Goal: Transaction & Acquisition: Purchase product/service

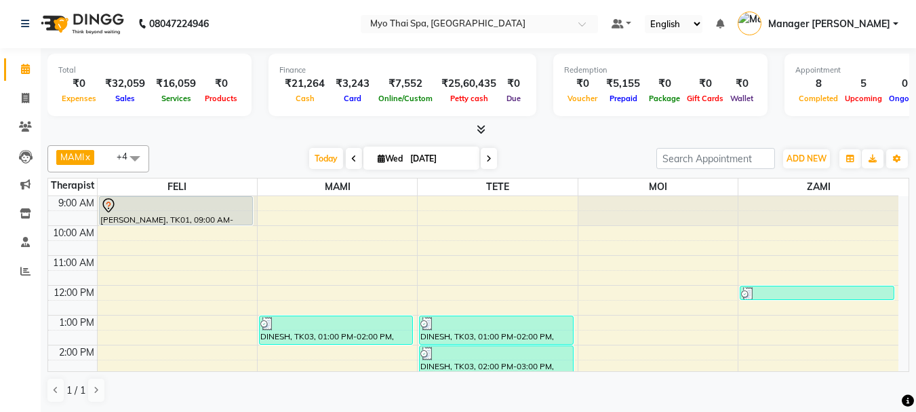
scroll to position [242, 0]
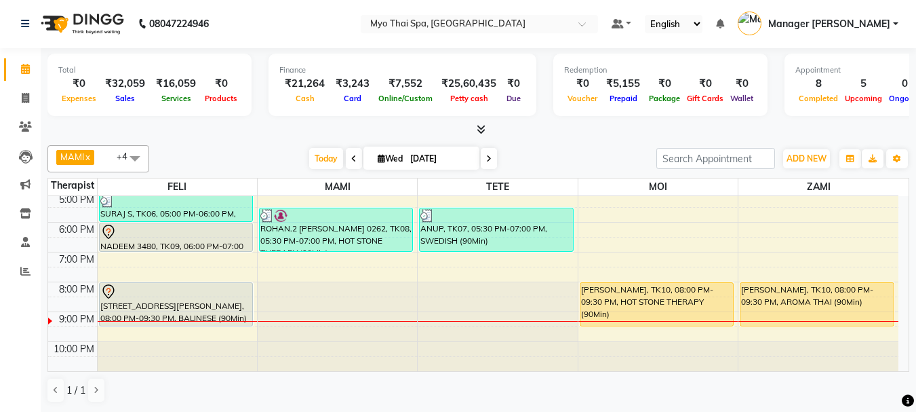
click at [378, 165] on span "[DATE]" at bounding box center [422, 157] width 116 height 23
click at [380, 157] on icon at bounding box center [381, 158] width 7 height 9
select select "9"
select select "2025"
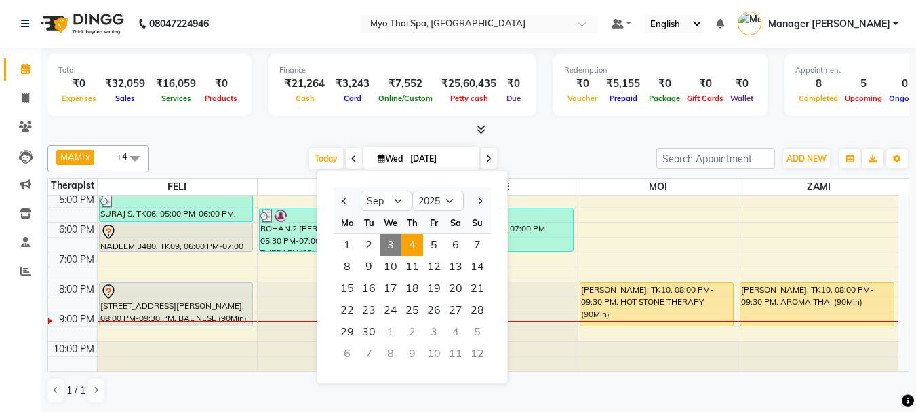
click at [416, 244] on span "4" at bounding box center [412, 245] width 22 height 22
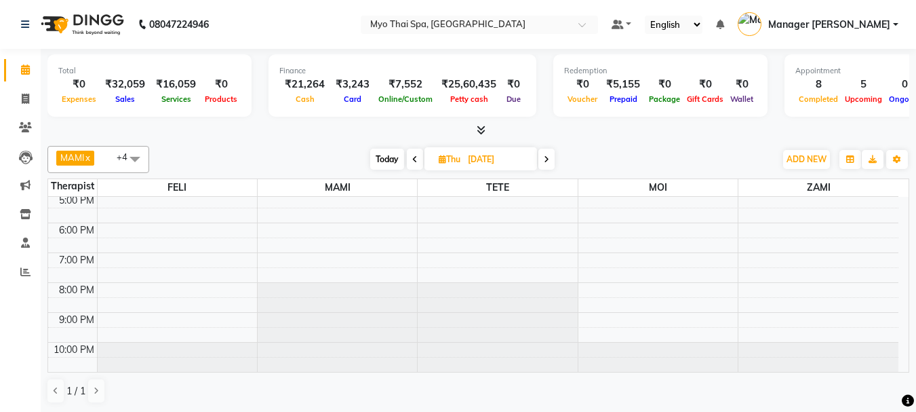
scroll to position [1, 0]
click at [387, 155] on span "Today" at bounding box center [387, 158] width 34 height 21
type input "[DATE]"
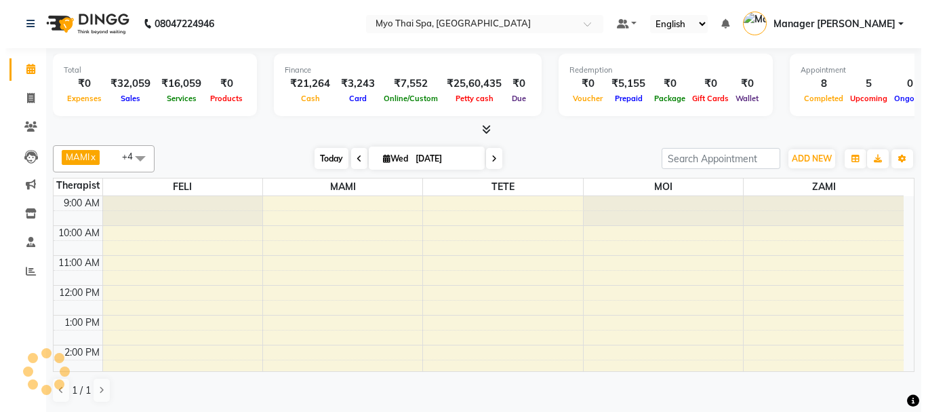
scroll to position [242, 0]
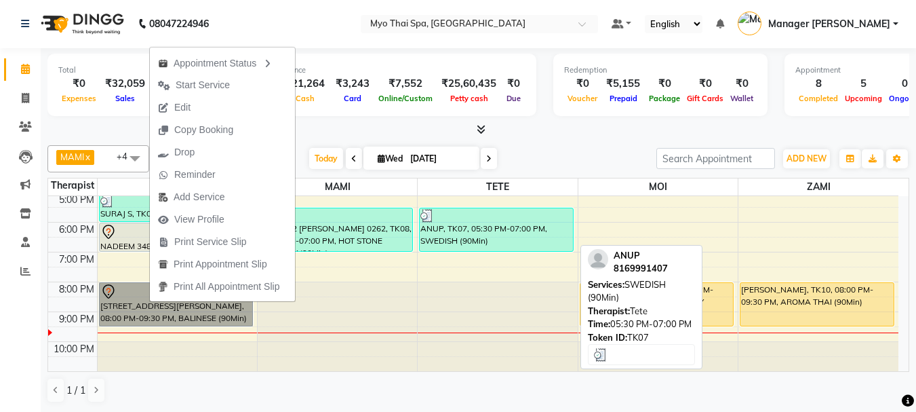
click at [436, 242] on div "ANUP, TK07, 05:30 PM-07:00 PM, SWEDISH (90Min)" at bounding box center [496, 229] width 153 height 43
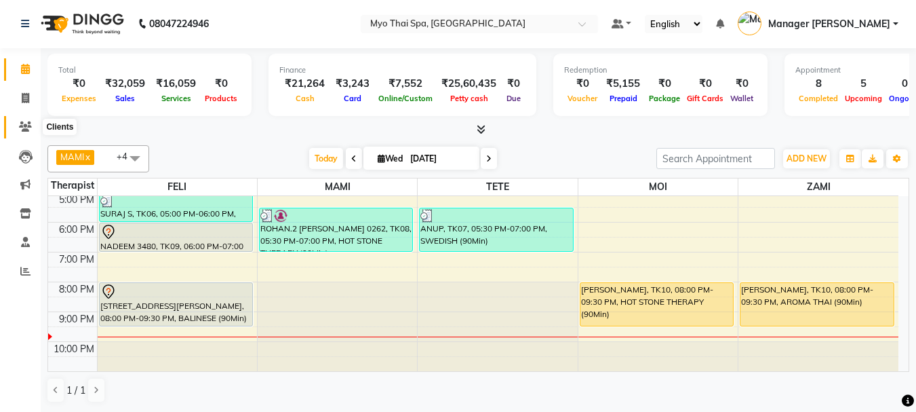
click at [33, 127] on span at bounding box center [26, 127] width 24 height 16
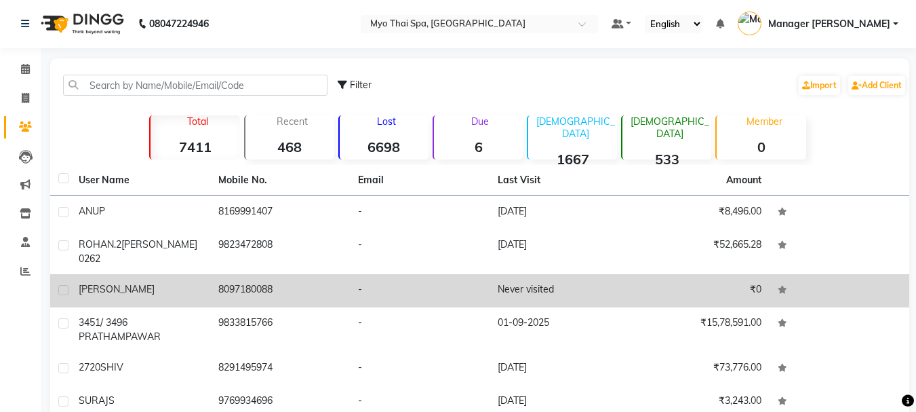
click at [199, 274] on td "[PERSON_NAME]" at bounding box center [141, 290] width 140 height 33
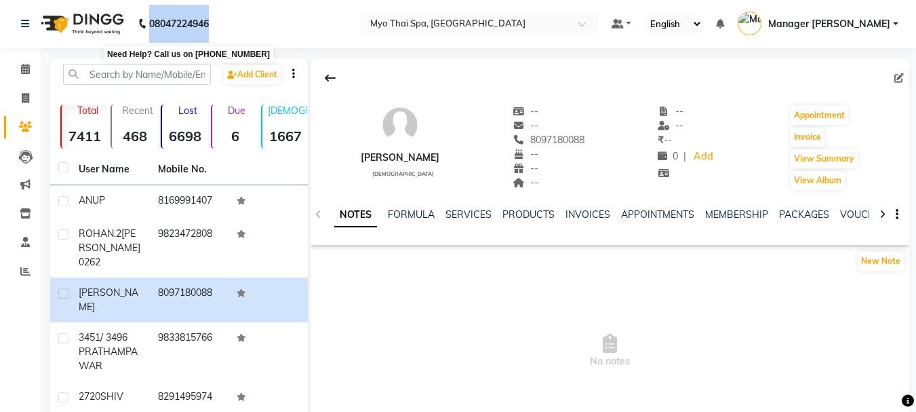
drag, startPoint x: 211, startPoint y: 18, endPoint x: 149, endPoint y: 27, distance: 63.0
click at [149, 27] on p "08047224946" at bounding box center [173, 24] width 71 height 38
copy b "08047224946"
click at [262, 68] on link "Add Client" at bounding box center [252, 74] width 57 height 19
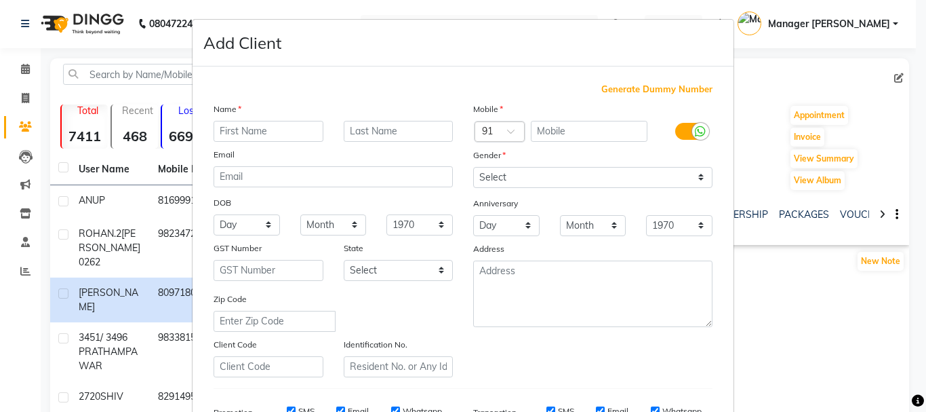
click at [134, 218] on ngb-modal-window "Add Client Generate Dummy Number Name Email DOB Day 01 02 03 04 05 06 07 08 09 …" at bounding box center [463, 206] width 926 height 412
click at [26, 66] on ngb-modal-window "Add Client Generate Dummy Number Name Email DOB Day 01 02 03 04 05 06 07 08 09 …" at bounding box center [463, 206] width 926 height 412
click at [298, 62] on div "Add Client" at bounding box center [463, 43] width 541 height 47
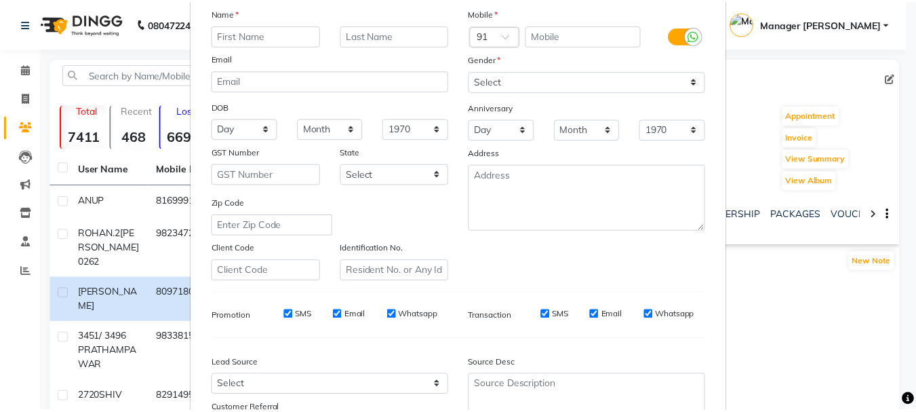
scroll to position [214, 0]
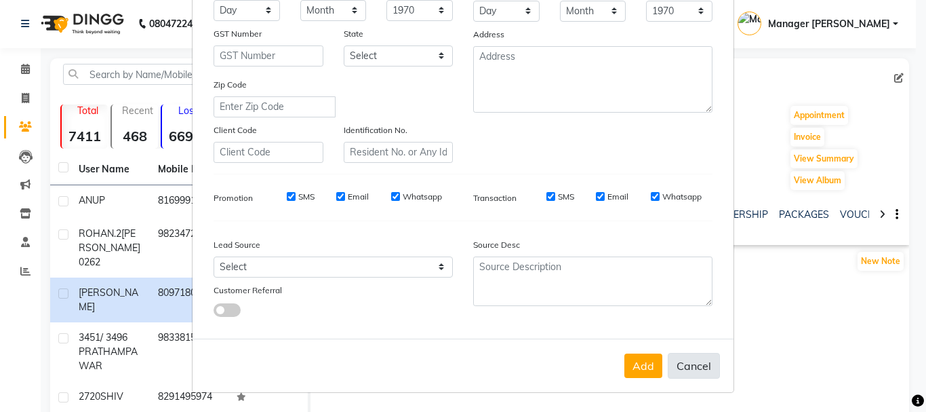
drag, startPoint x: 681, startPoint y: 363, endPoint x: 674, endPoint y: 364, distance: 6.9
click at [678, 365] on button "Cancel" at bounding box center [694, 366] width 52 height 26
select select
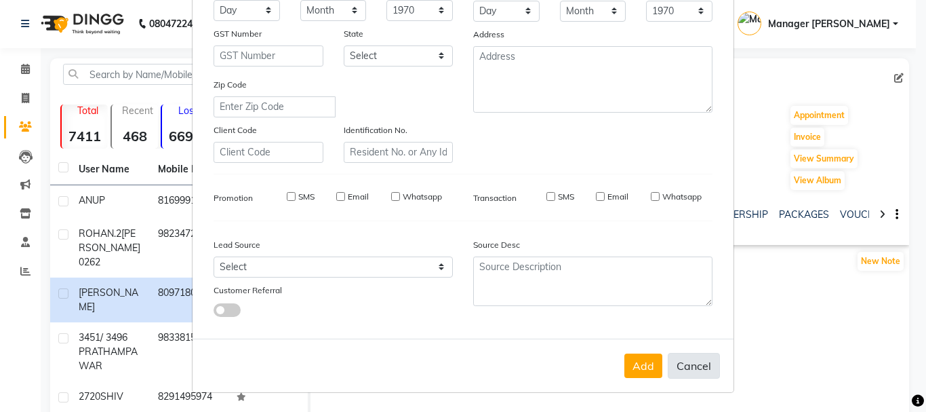
select select
checkbox input "false"
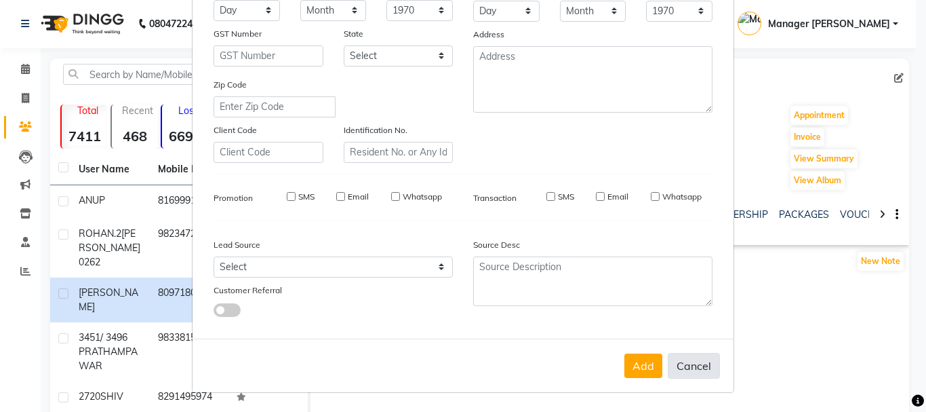
checkbox input "false"
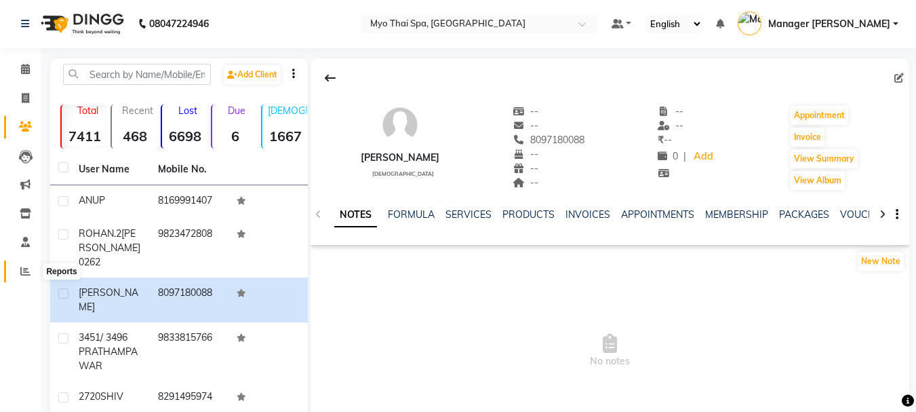
click at [29, 269] on icon at bounding box center [25, 271] width 10 height 10
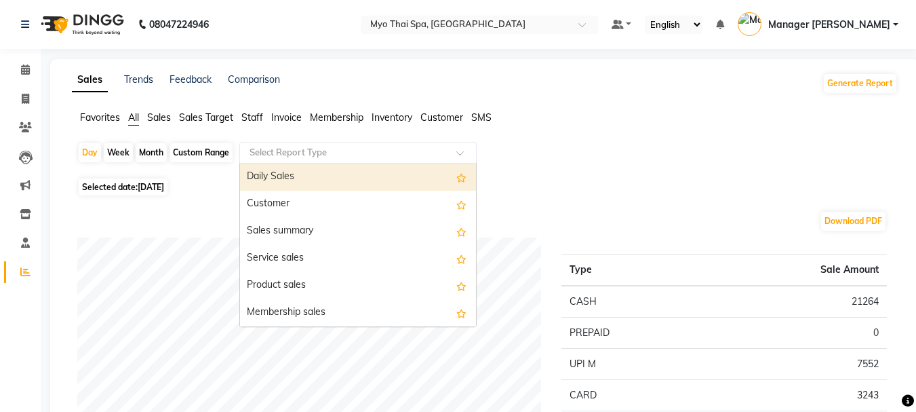
click at [316, 149] on input "text" at bounding box center [344, 153] width 195 height 14
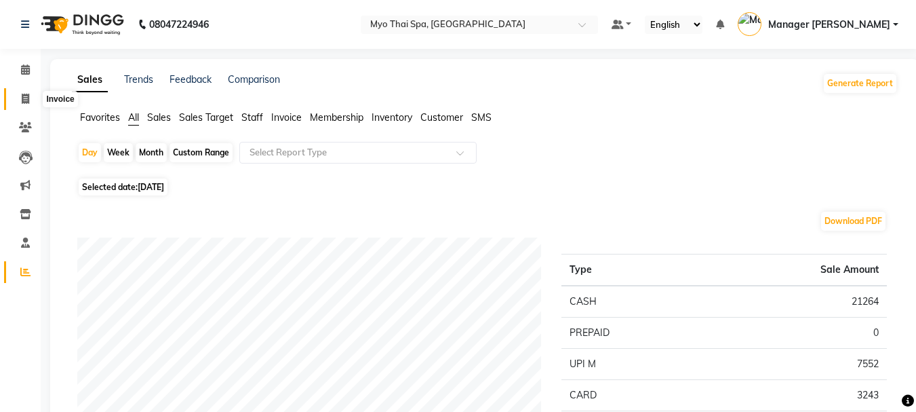
click at [23, 103] on icon at bounding box center [25, 99] width 7 height 10
select select "5086"
select select "service"
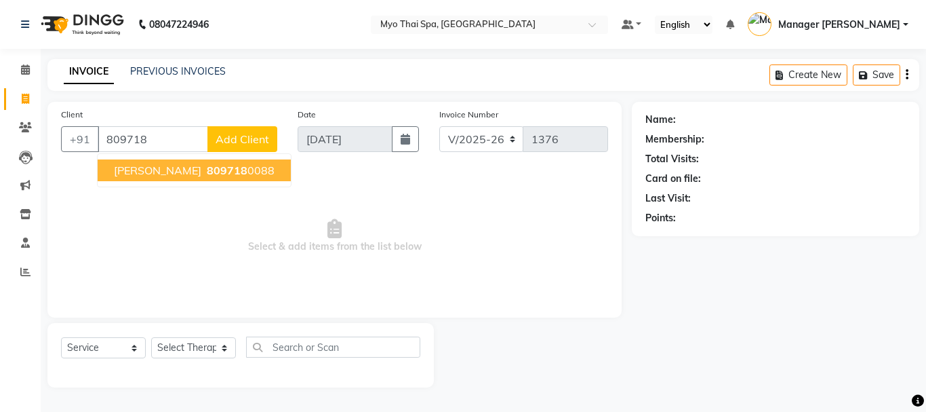
click at [172, 170] on span "[PERSON_NAME]" at bounding box center [157, 170] width 87 height 14
type input "8097180088"
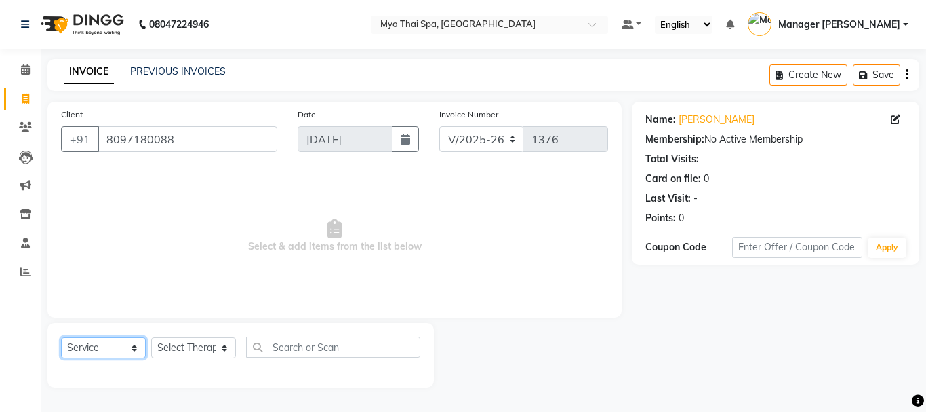
click at [117, 350] on select "Select Service Product Membership Package Voucher Prepaid Gift Card" at bounding box center [103, 347] width 85 height 21
select select "P"
click at [61, 337] on select "Select Service Product Membership Package Voucher Prepaid Gift Card" at bounding box center [103, 347] width 85 height 21
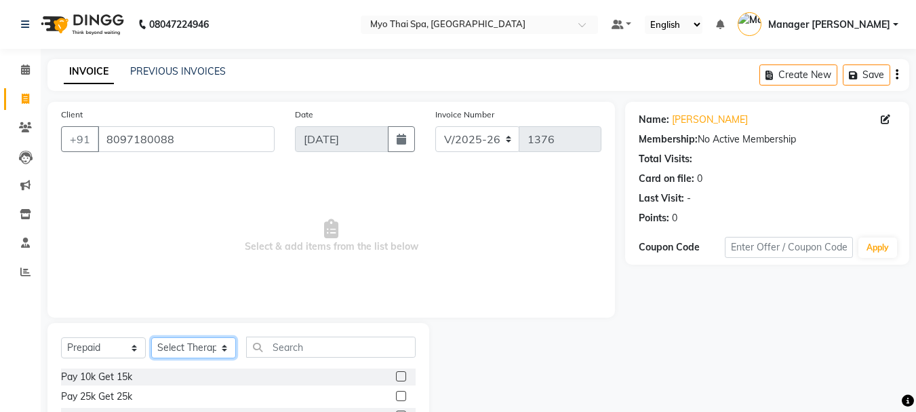
click at [198, 350] on select "Select Therapist [PERSON_NAME] MAMI Manager Amung Manager [PERSON_NAME] PIYANTI…" at bounding box center [193, 347] width 85 height 21
select select "63365"
click at [151, 337] on select "Select Therapist [PERSON_NAME] MAMI Manager Amung Manager [PERSON_NAME] PIYANTI…" at bounding box center [193, 347] width 85 height 21
click at [396, 397] on label at bounding box center [401, 396] width 10 height 10
click at [396, 397] on input "checkbox" at bounding box center [400, 396] width 9 height 9
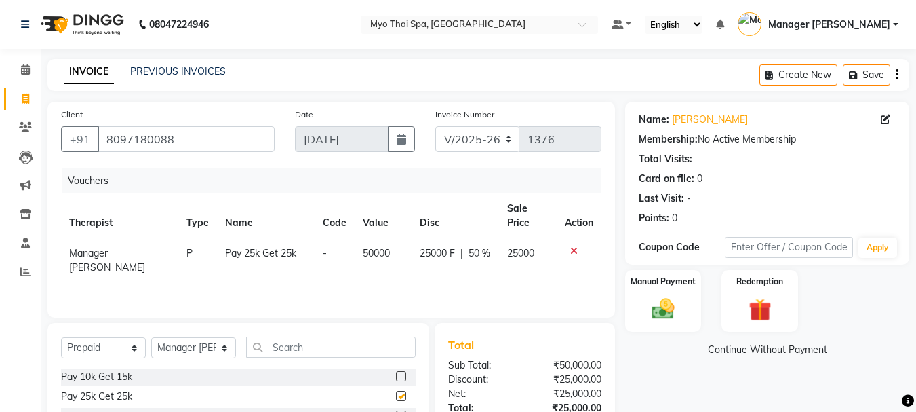
checkbox input "false"
click at [663, 309] on img at bounding box center [663, 309] width 38 height 27
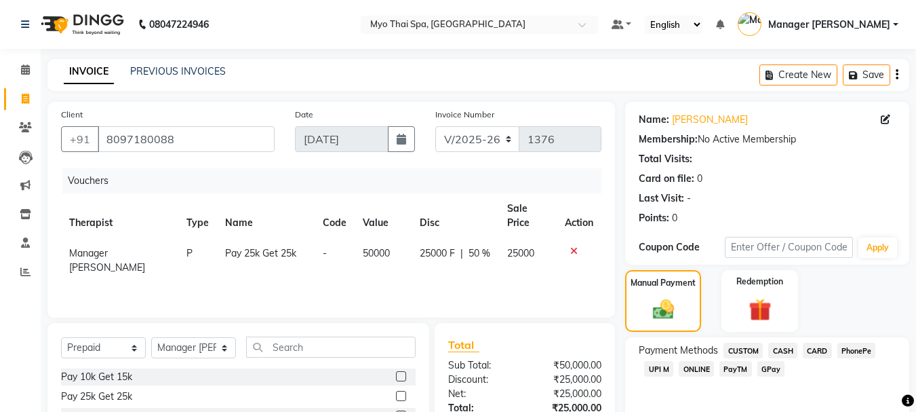
click at [819, 351] on span "CARD" at bounding box center [817, 350] width 29 height 16
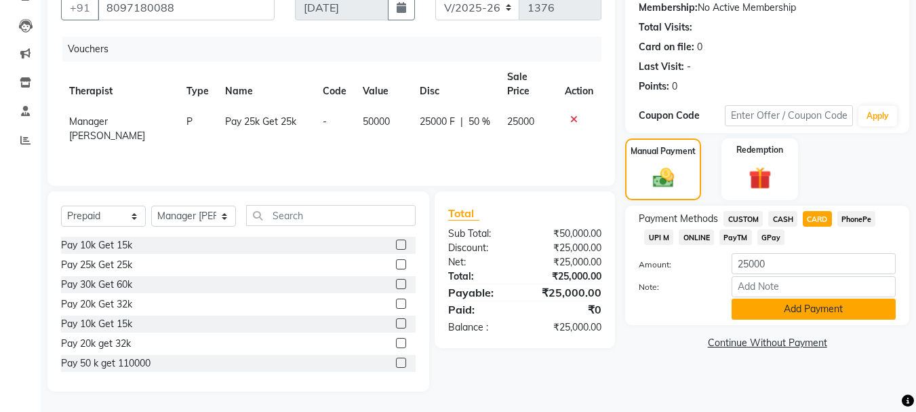
click at [770, 309] on button "Add Payment" at bounding box center [814, 308] width 164 height 21
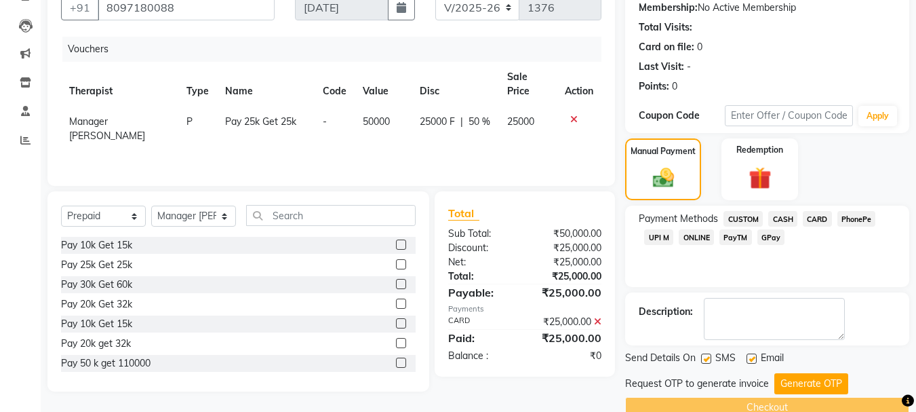
scroll to position [158, 0]
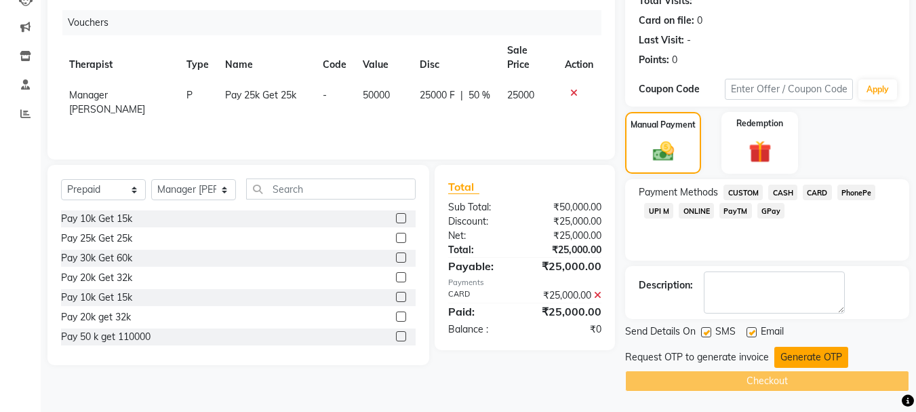
click at [785, 358] on button "Generate OTP" at bounding box center [811, 357] width 74 height 21
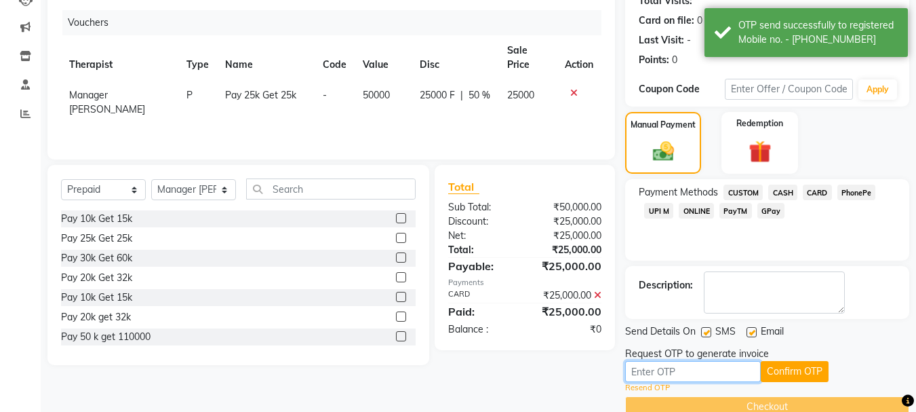
click at [721, 374] on input "text" at bounding box center [693, 371] width 136 height 21
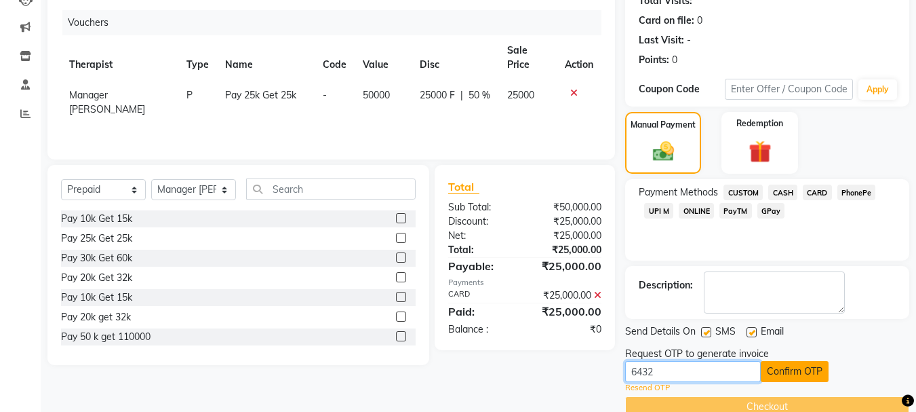
type input "6432"
click at [806, 368] on button "Confirm OTP" at bounding box center [795, 371] width 68 height 21
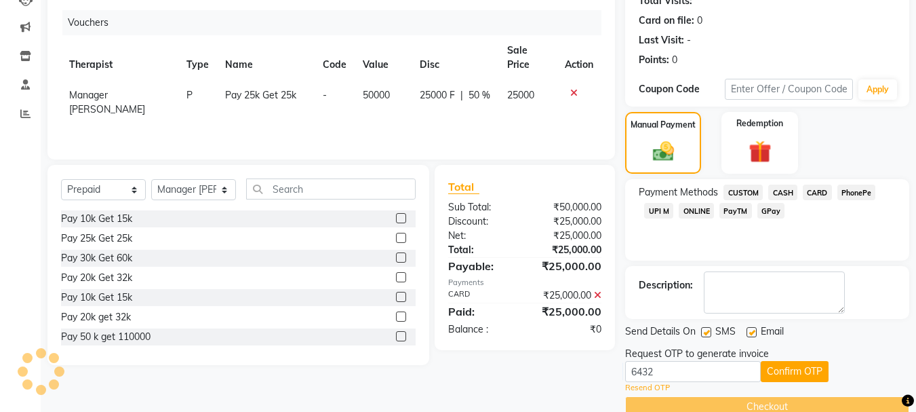
scroll to position [132, 0]
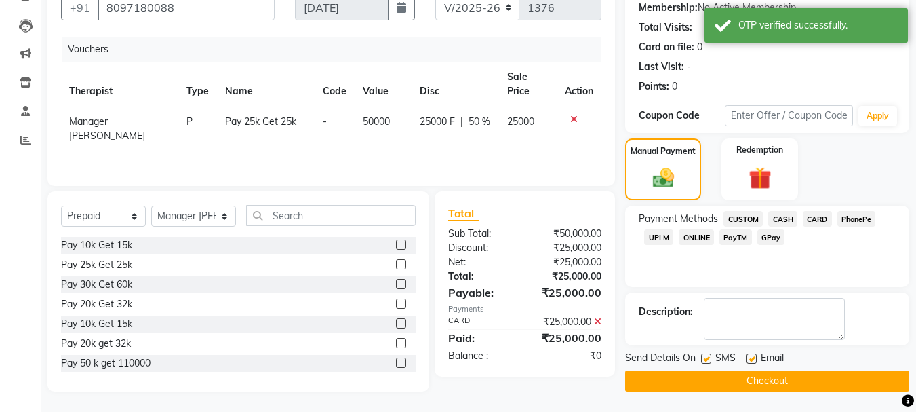
click at [791, 379] on button "Checkout" at bounding box center [767, 380] width 284 height 21
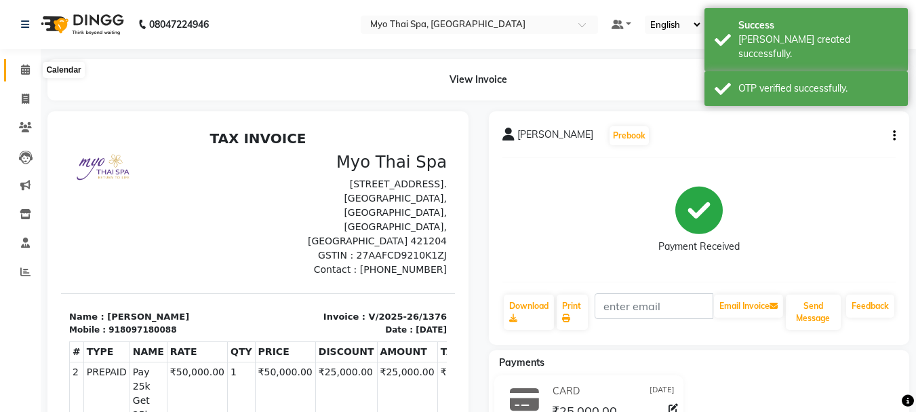
click at [27, 73] on icon at bounding box center [25, 69] width 9 height 10
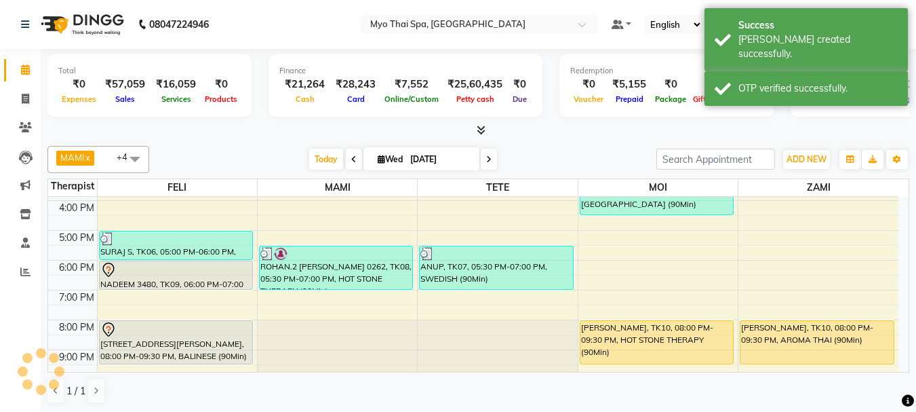
scroll to position [242, 0]
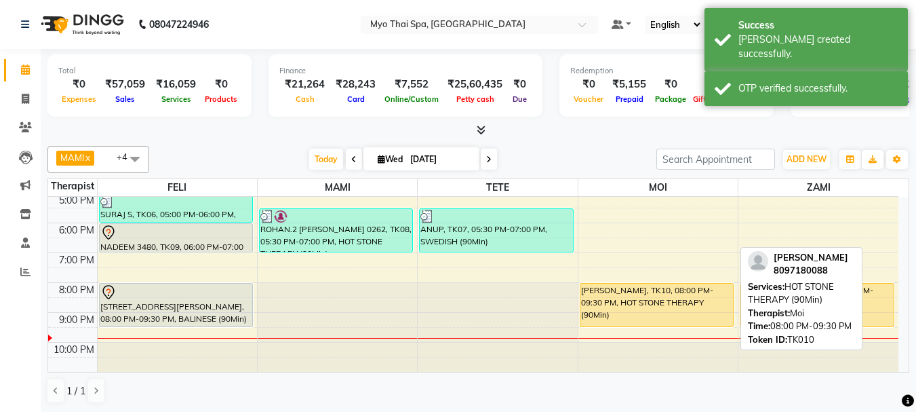
click at [645, 310] on div "[PERSON_NAME], TK10, 08:00 PM-09:30 PM, HOT STONE THERAPY (90Min)" at bounding box center [657, 304] width 153 height 43
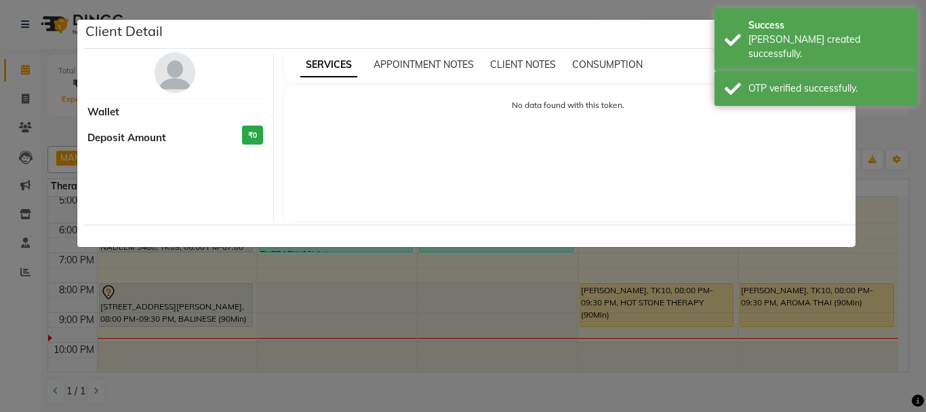
select select "1"
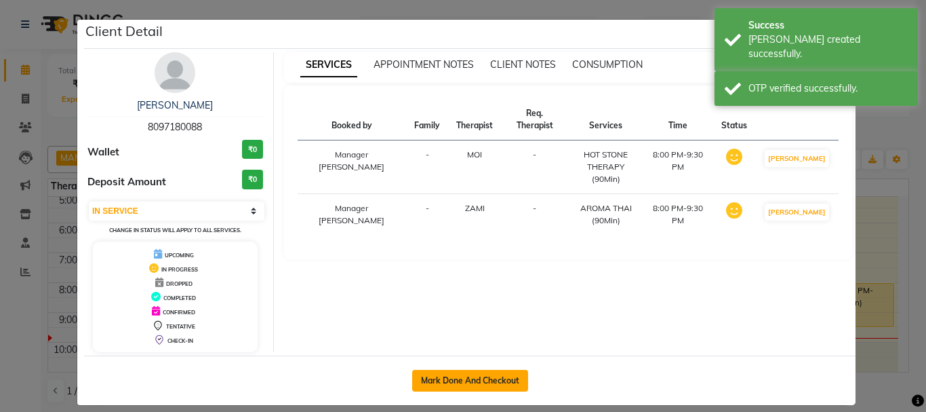
click at [469, 387] on button "Mark Done And Checkout" at bounding box center [470, 381] width 116 height 22
select select "5086"
select select "service"
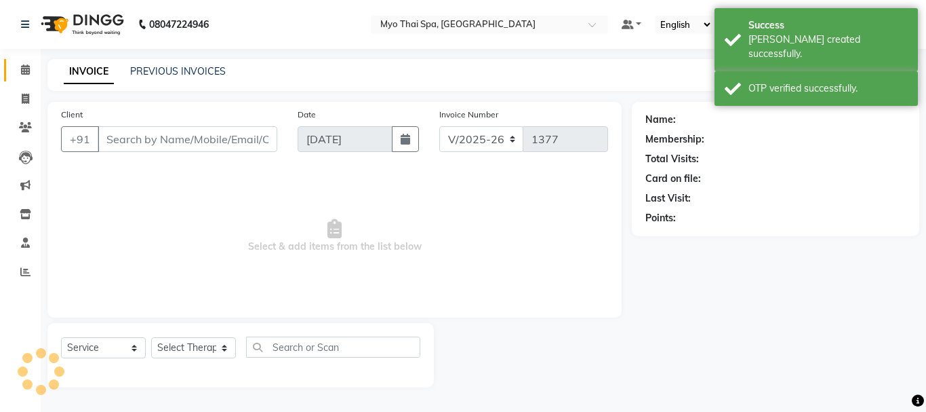
type input "8097180088"
select select "85116"
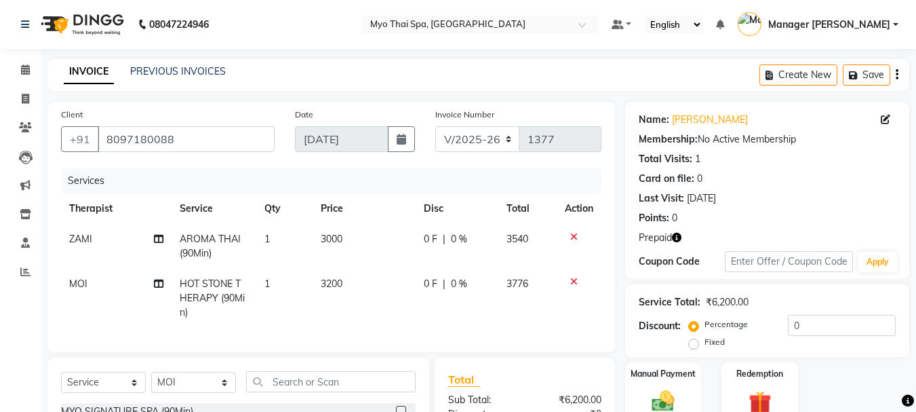
click at [241, 243] on td "AROMA THAI (90Min)" at bounding box center [214, 246] width 85 height 45
select select "67002"
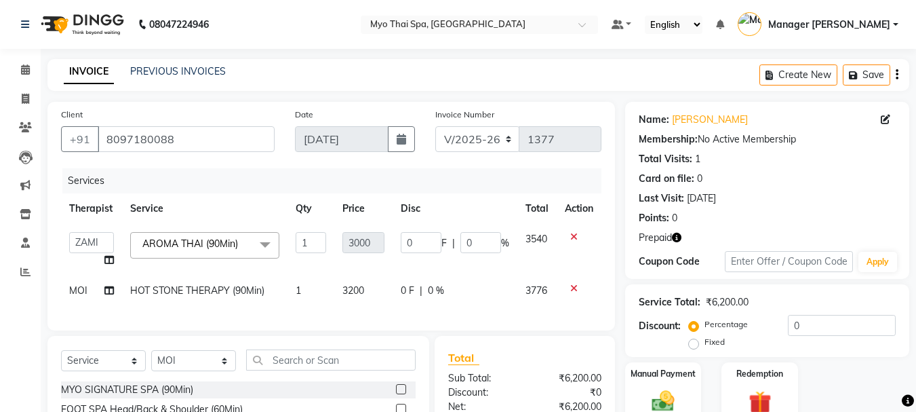
click at [256, 245] on span at bounding box center [265, 245] width 27 height 26
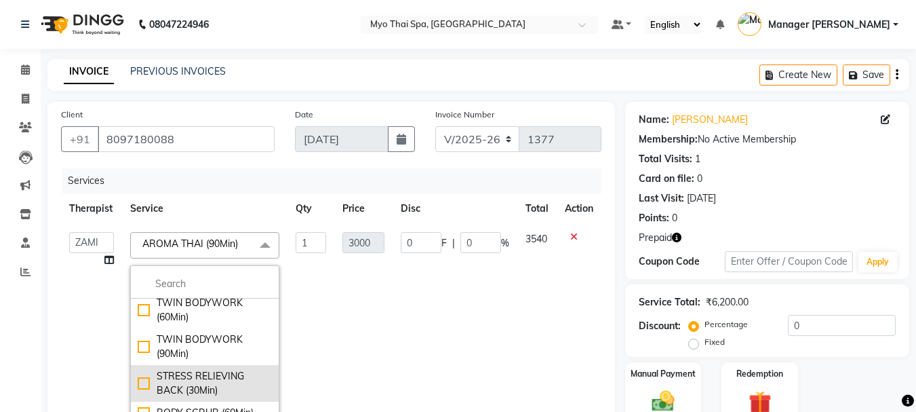
scroll to position [610, 0]
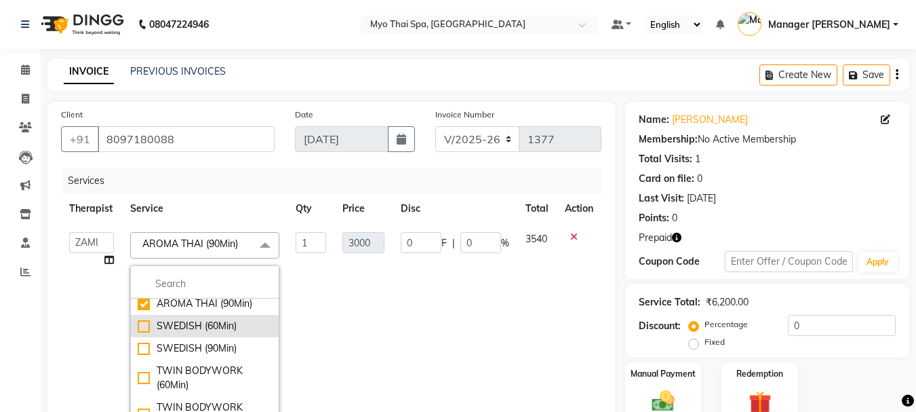
click at [142, 327] on div "SWEDISH (60Min)" at bounding box center [205, 326] width 134 height 14
checkbox input "false"
checkbox input "true"
type input "2400"
click at [364, 305] on td "2400" at bounding box center [363, 332] width 58 height 217
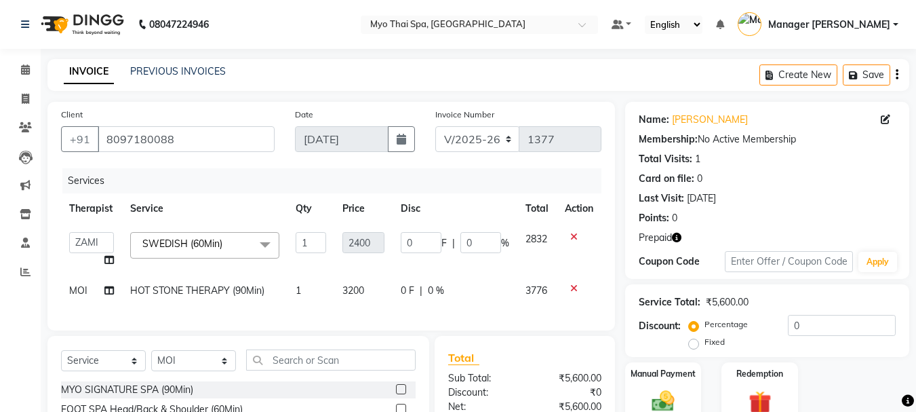
scroll to position [68, 0]
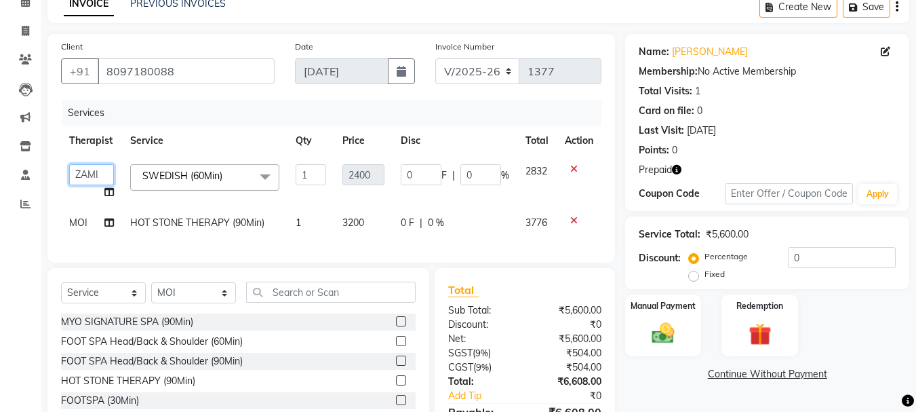
click at [90, 174] on select "[PERSON_NAME] MAMI Manager Amung Manager [PERSON_NAME] PIYANTI [PERSON_NAME]" at bounding box center [91, 174] width 45 height 21
select select "85116"
click at [85, 224] on span "MOI" at bounding box center [78, 222] width 18 height 12
select select "85116"
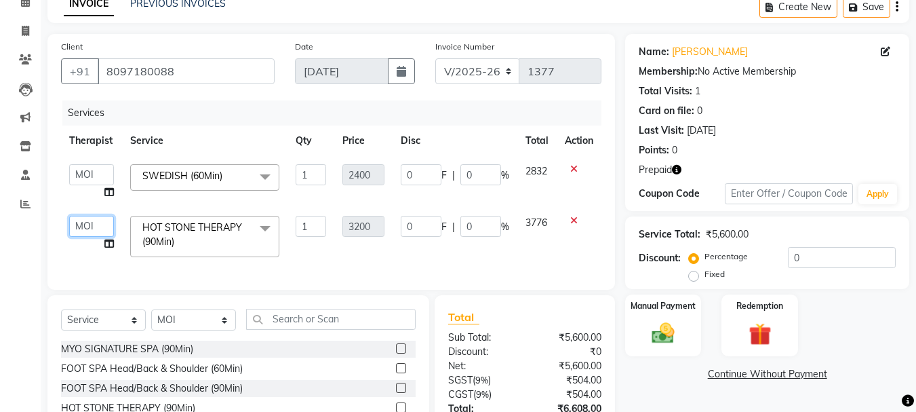
click at [86, 222] on select "[PERSON_NAME] MAMI Manager Amung Manager [PERSON_NAME] PIYANTI [PERSON_NAME]" at bounding box center [91, 226] width 45 height 21
select select "67002"
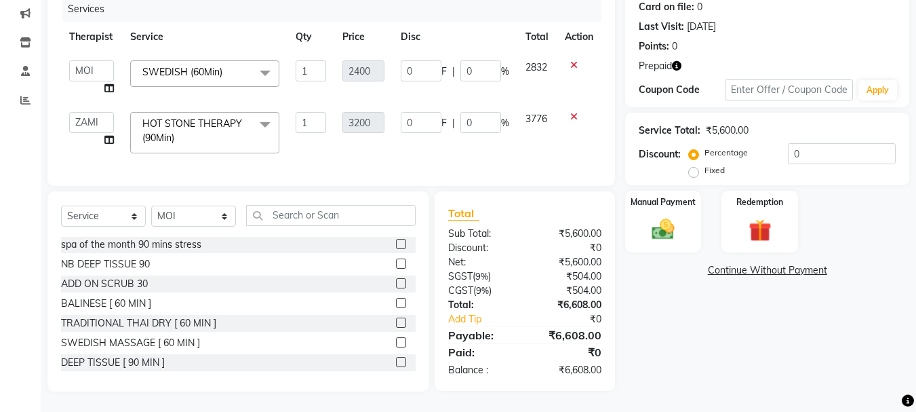
scroll to position [562, 0]
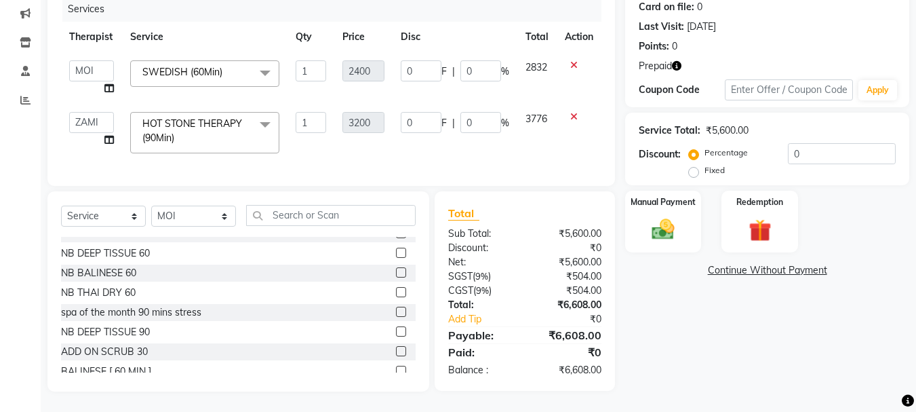
click at [396, 352] on label at bounding box center [401, 351] width 10 height 10
click at [396, 352] on input "checkbox" at bounding box center [400, 351] width 9 height 9
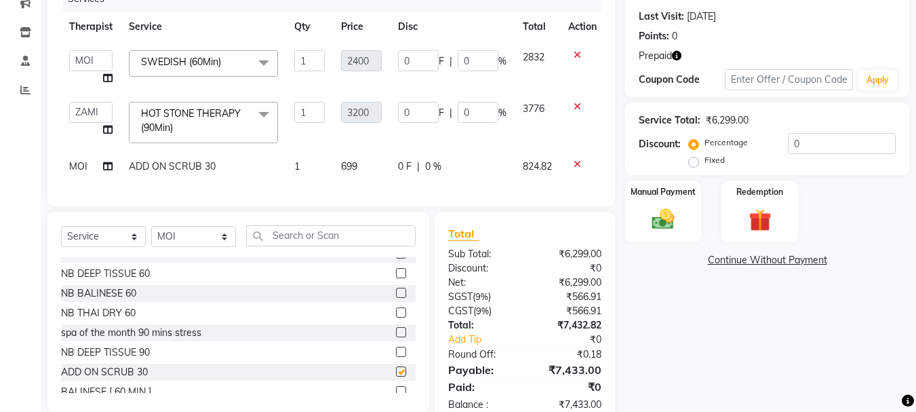
checkbox input "false"
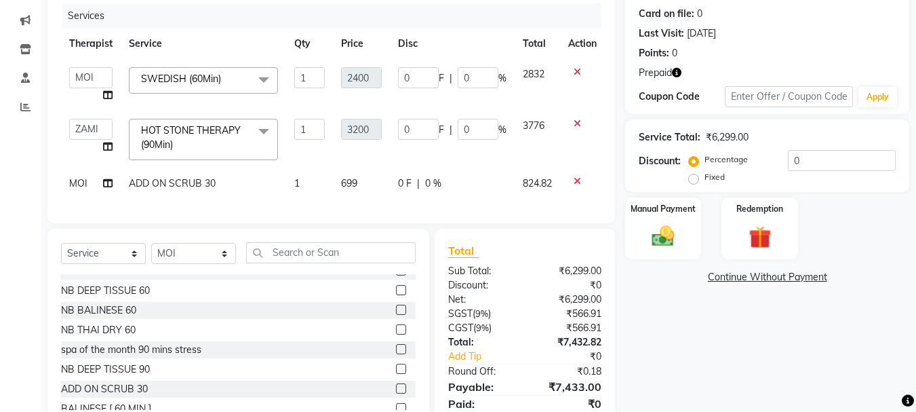
scroll to position [182, 0]
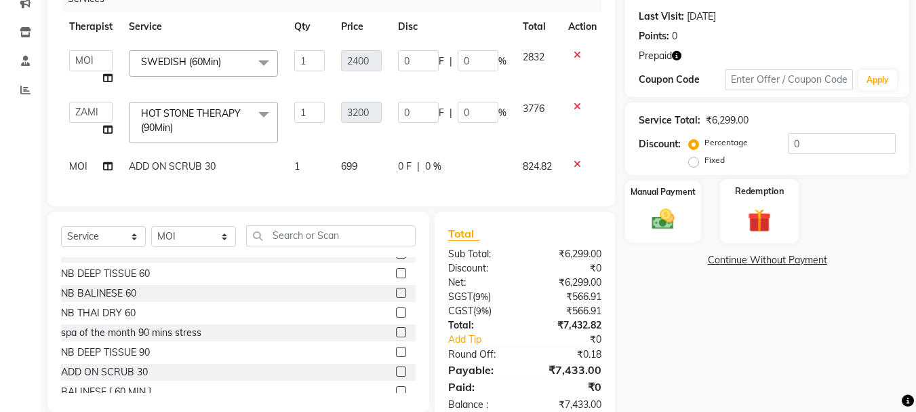
click at [741, 225] on img at bounding box center [760, 219] width 38 height 29
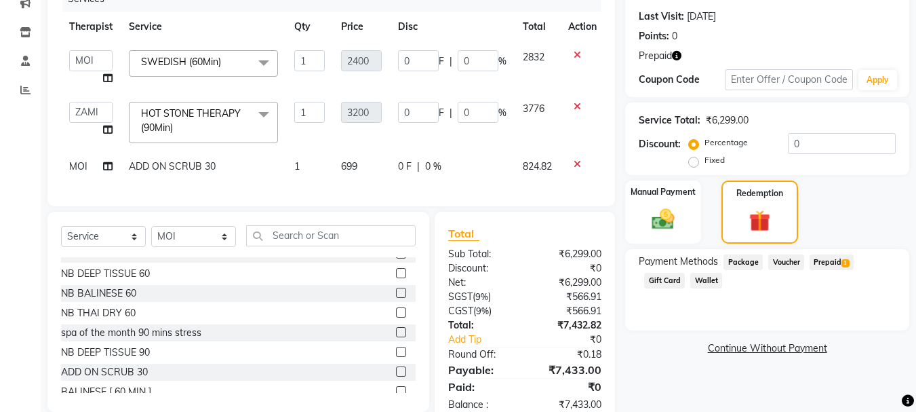
click at [822, 259] on span "Prepaid 1" at bounding box center [832, 262] width 44 height 16
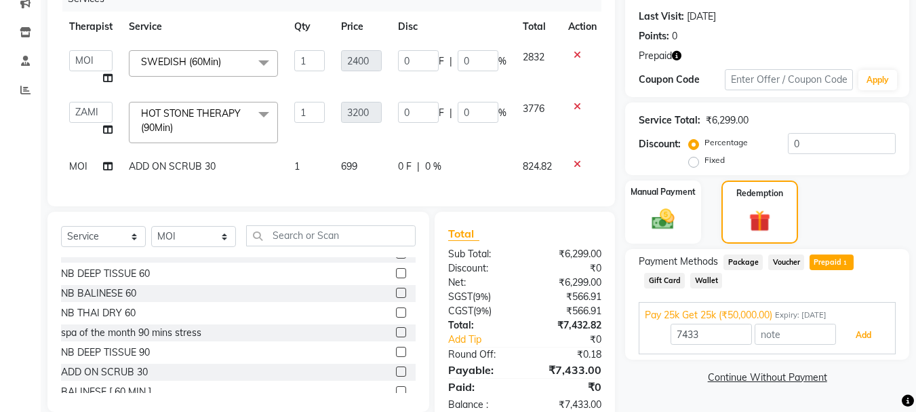
click at [876, 338] on button "Add" at bounding box center [864, 334] width 50 height 23
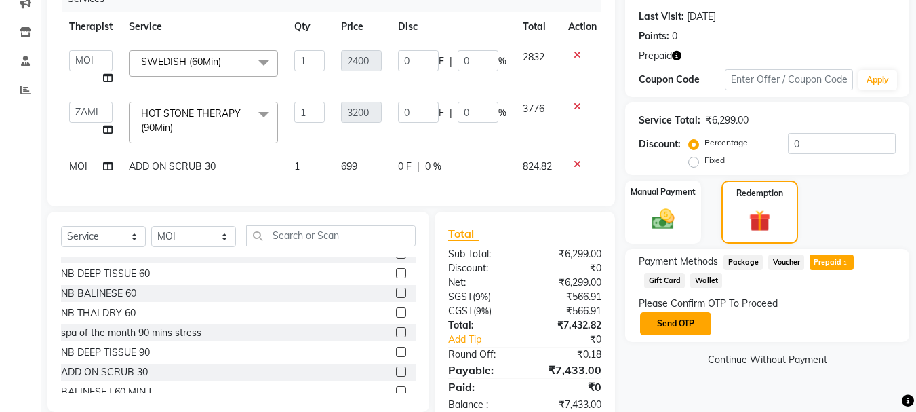
click at [667, 319] on button "Send OTP" at bounding box center [675, 323] width 71 height 23
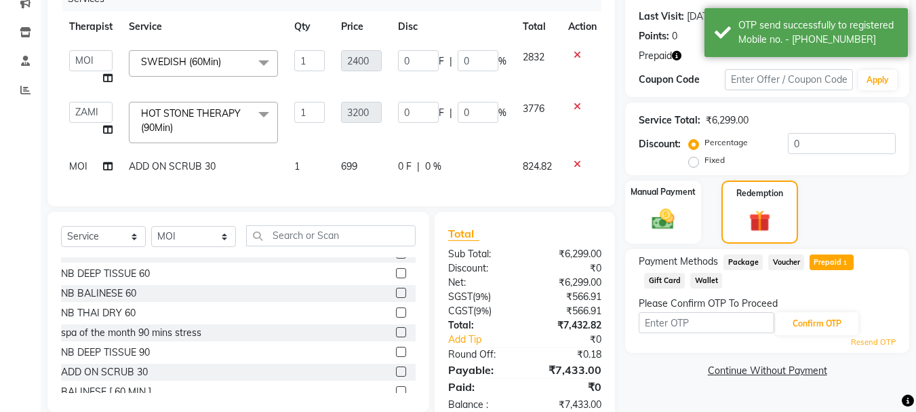
scroll to position [226, 0]
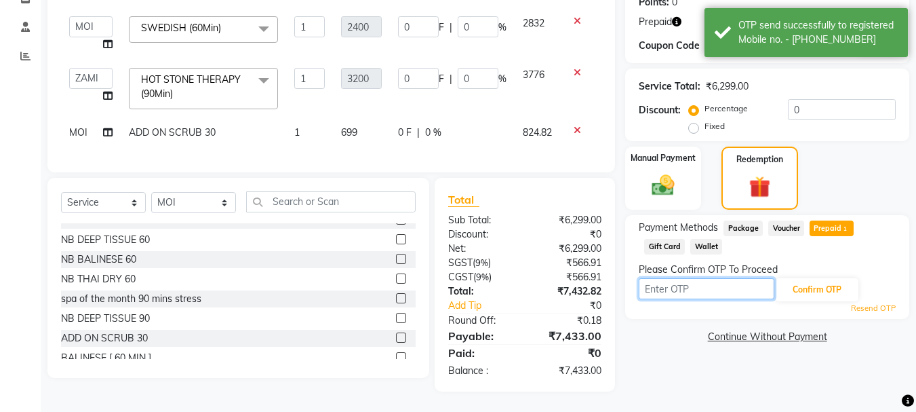
click at [746, 286] on input "text" at bounding box center [707, 288] width 136 height 21
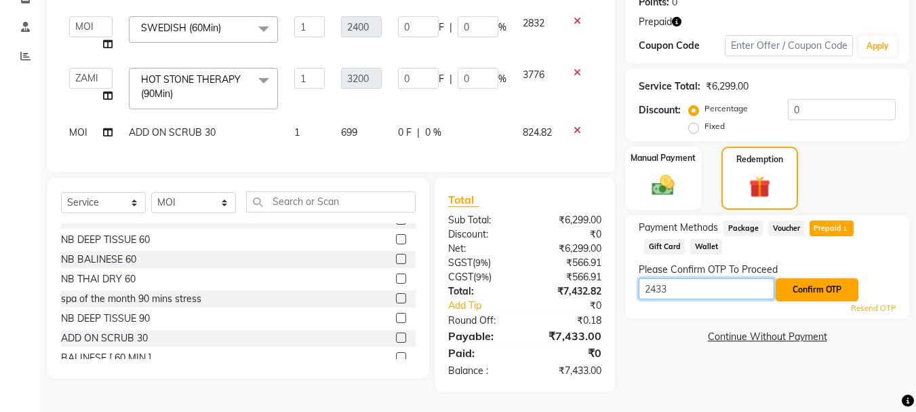
type input "2433"
drag, startPoint x: 814, startPoint y: 277, endPoint x: 825, endPoint y: 277, distance: 10.9
click at [823, 278] on button "Confirm OTP" at bounding box center [817, 289] width 83 height 23
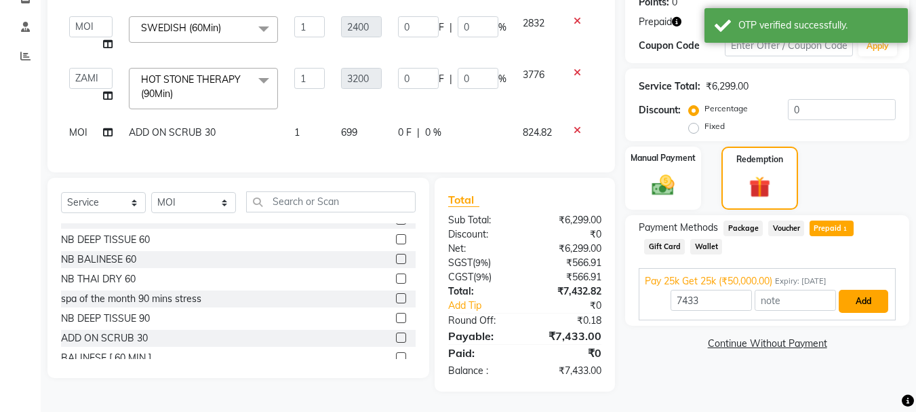
click at [860, 294] on button "Add" at bounding box center [864, 301] width 50 height 23
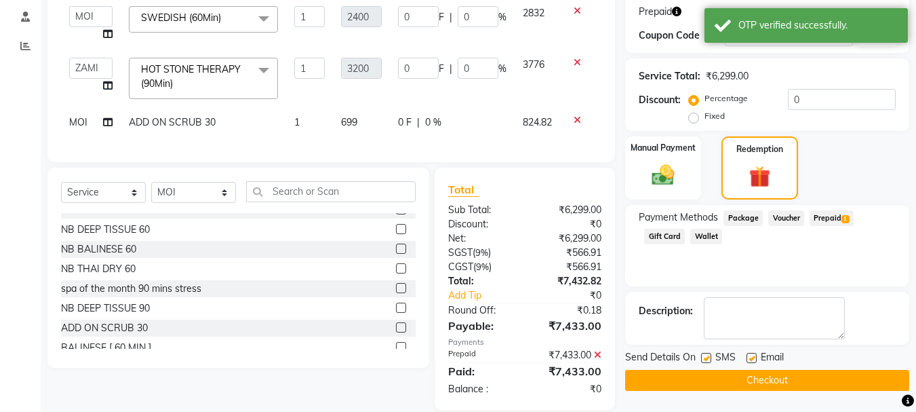
click at [764, 382] on button "Checkout" at bounding box center [767, 380] width 284 height 21
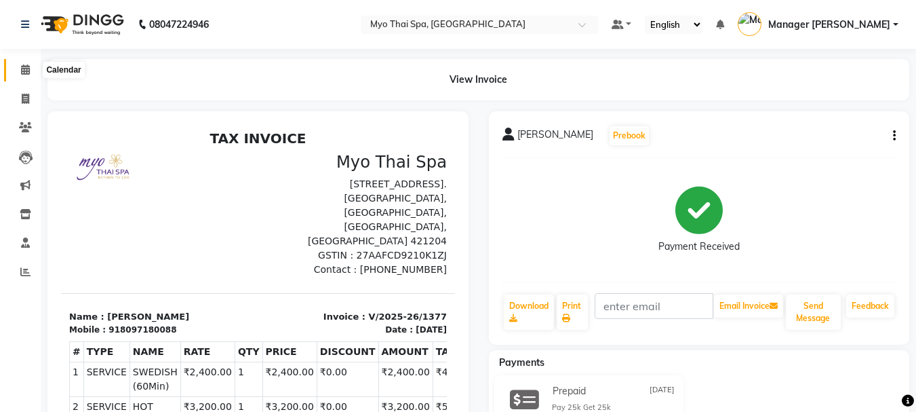
click at [18, 74] on span at bounding box center [26, 70] width 24 height 16
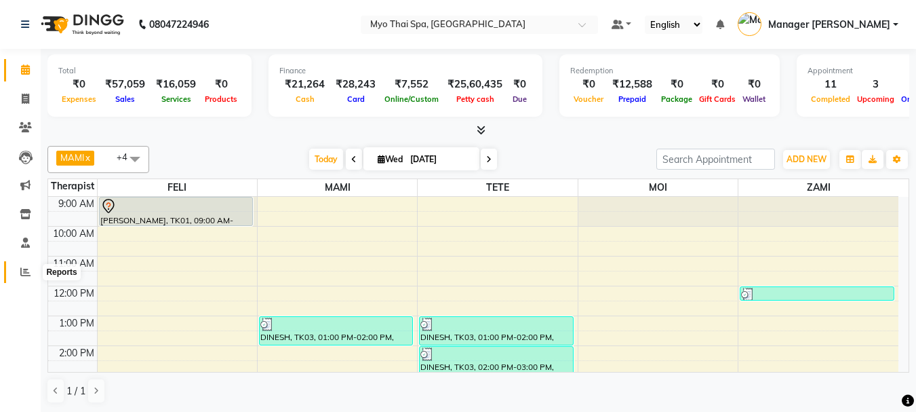
click at [30, 271] on icon at bounding box center [25, 272] width 10 height 10
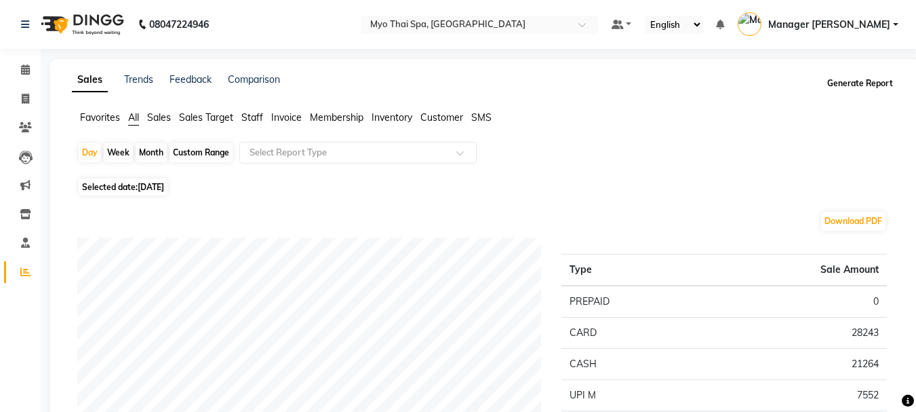
click at [854, 80] on button "Generate Report" at bounding box center [860, 83] width 73 height 19
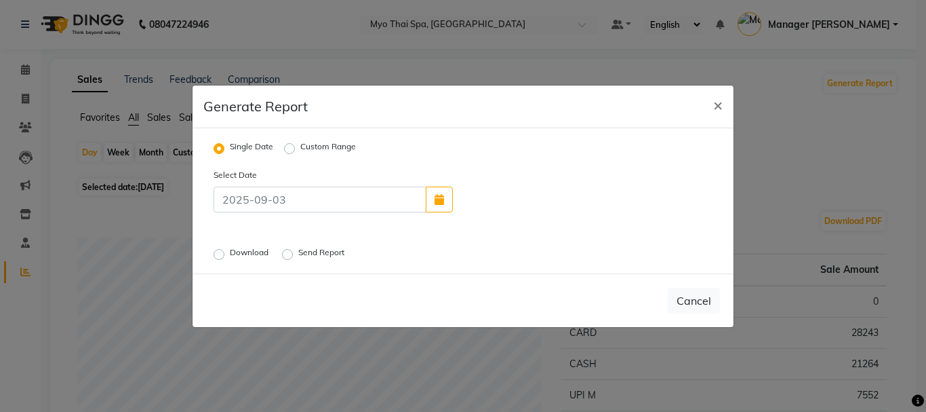
click at [230, 254] on label "Download" at bounding box center [250, 254] width 41 height 16
click at [217, 254] on input "Download" at bounding box center [220, 253] width 9 height 9
radio input "true"
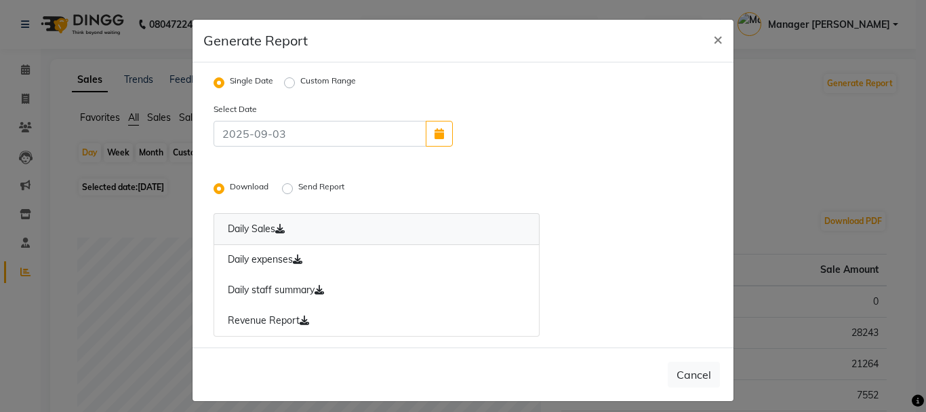
click at [280, 224] on icon at bounding box center [279, 228] width 9 height 9
